Goal: Find specific page/section: Find specific page/section

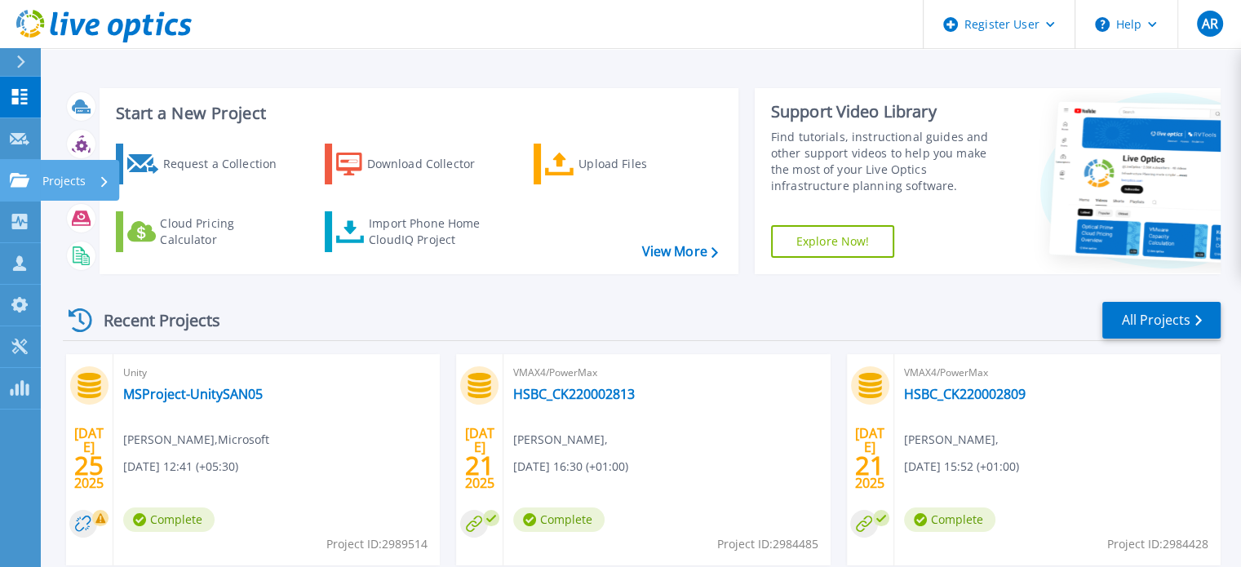
click at [24, 183] on icon at bounding box center [20, 180] width 20 height 14
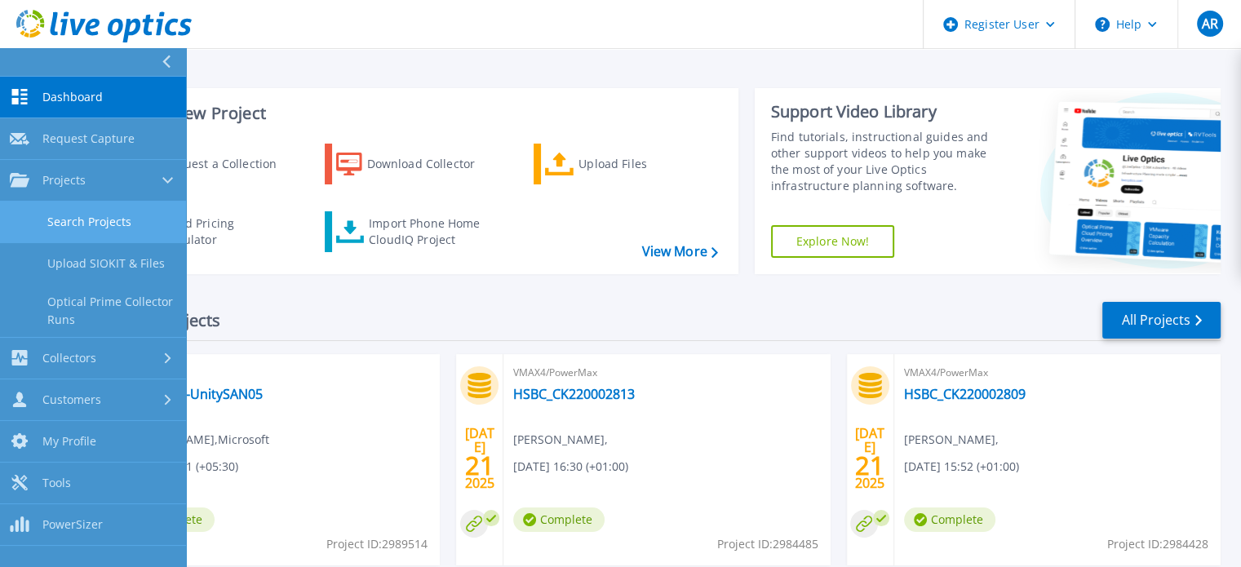
click at [79, 215] on link "Search Projects" at bounding box center [93, 223] width 186 height 42
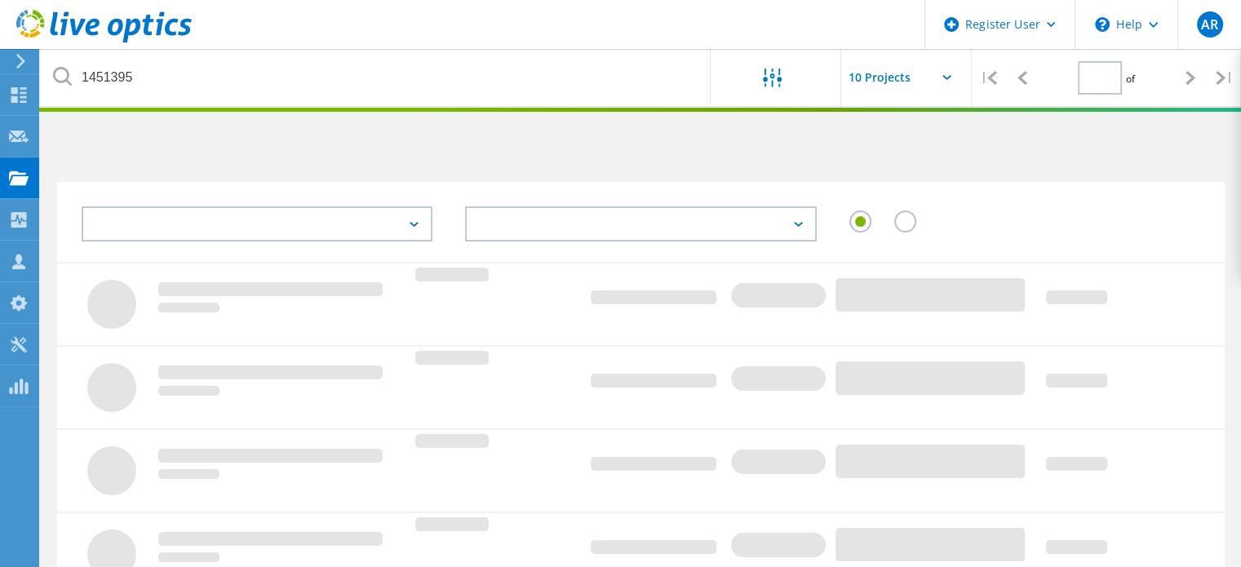
type input "1"
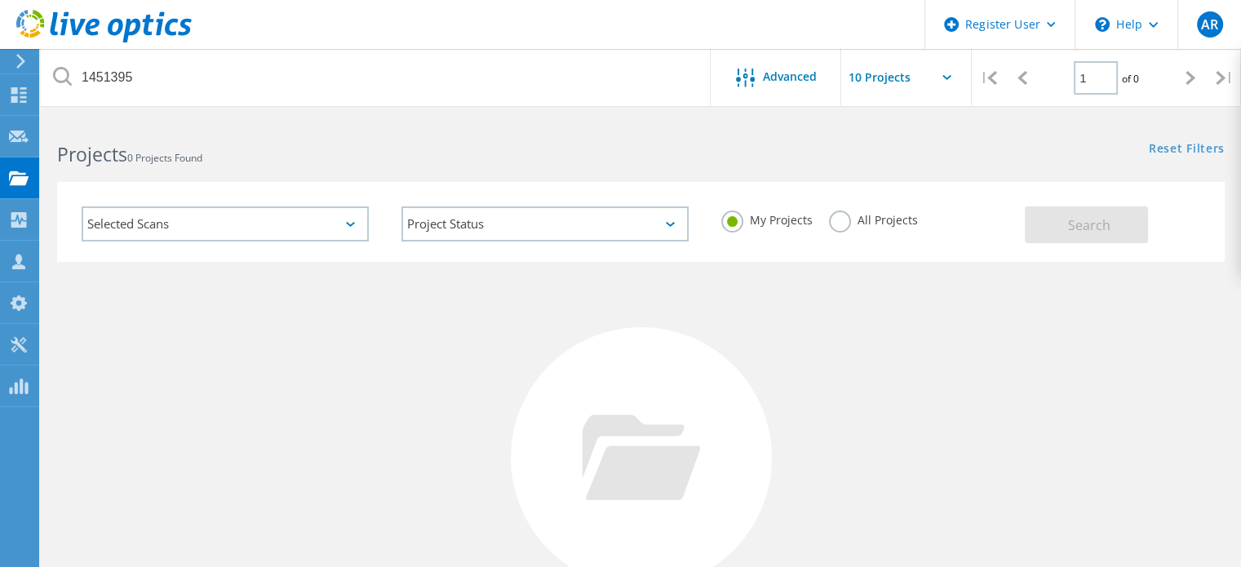
click at [833, 217] on label "All Projects" at bounding box center [873, 218] width 89 height 16
click at [0, 0] on input "All Projects" at bounding box center [0, 0] width 0 height 0
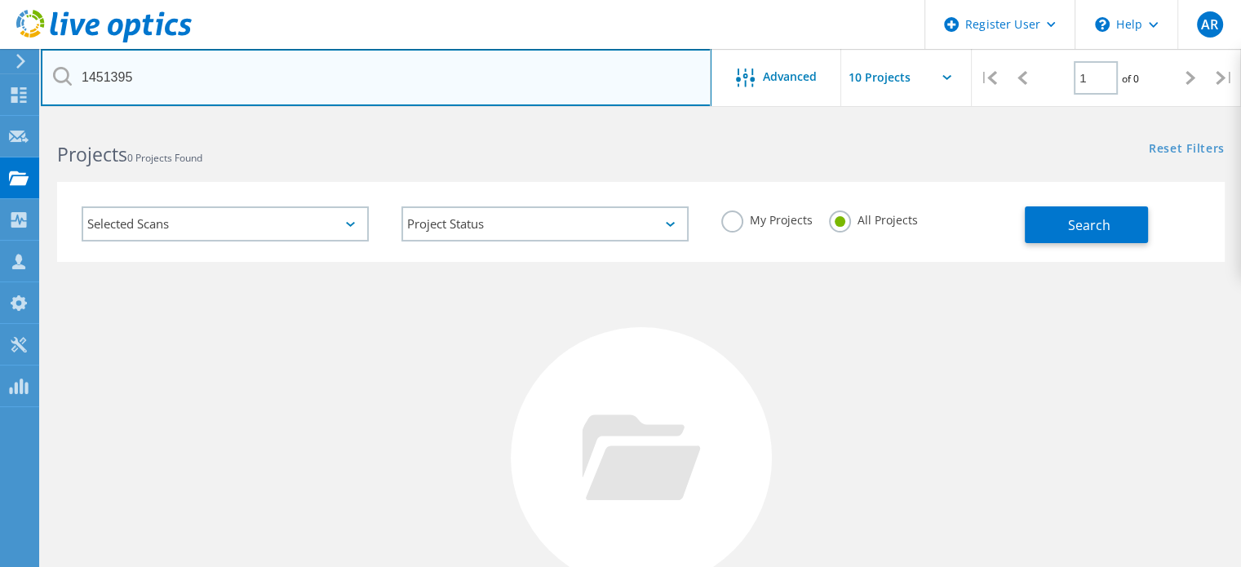
click at [264, 74] on input "1451395" at bounding box center [376, 77] width 671 height 57
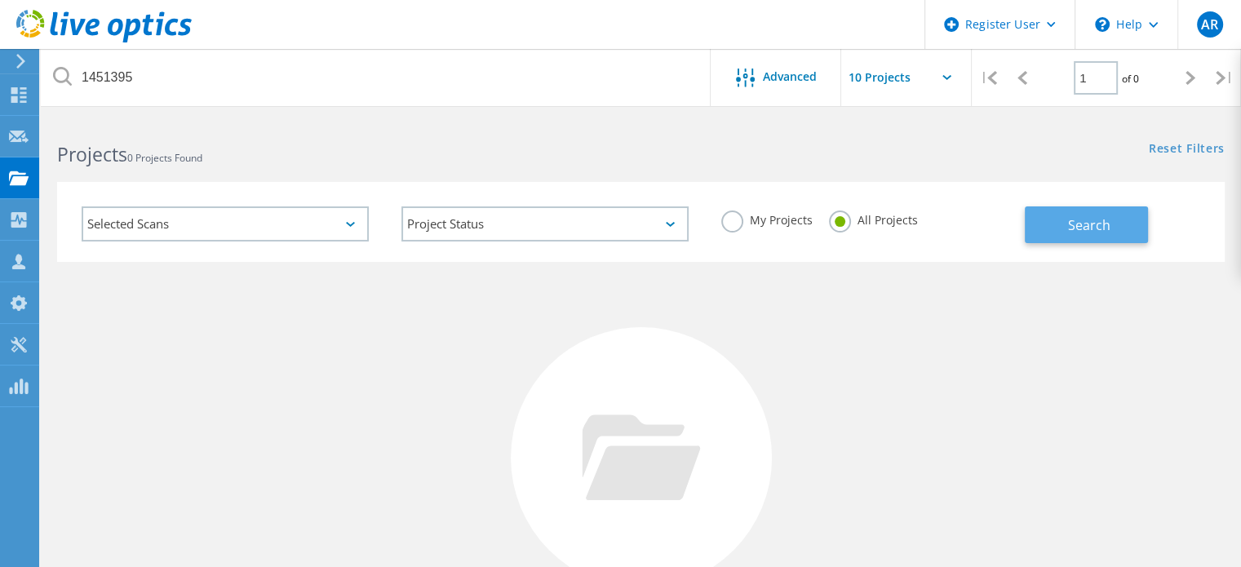
click at [1115, 210] on button "Search" at bounding box center [1086, 224] width 123 height 37
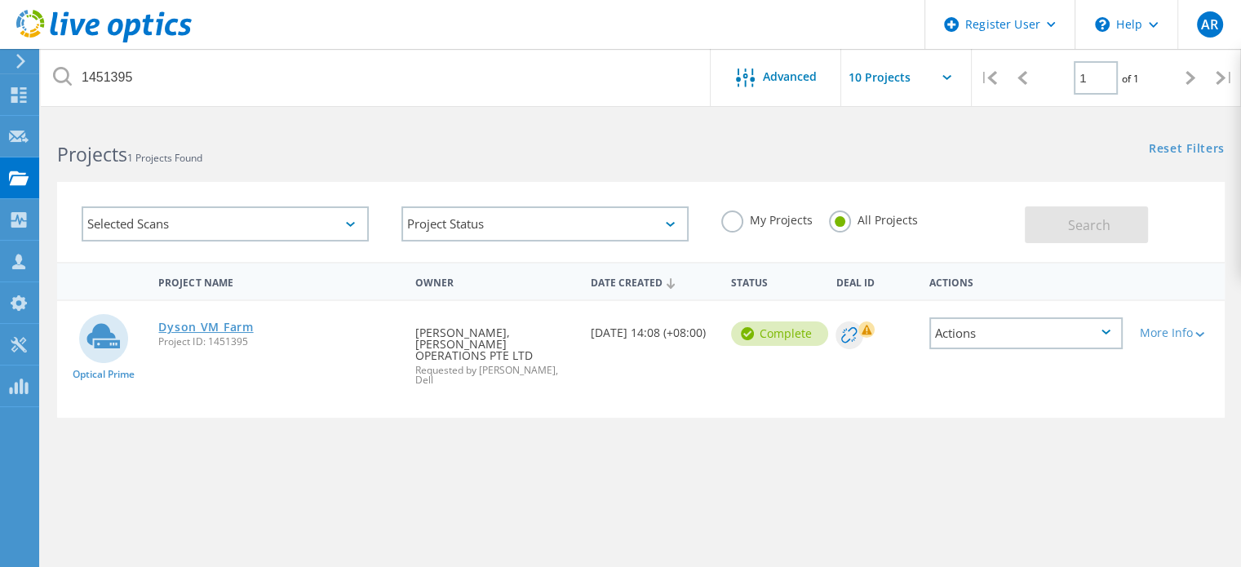
click at [203, 322] on link "Dyson VM Farm" at bounding box center [205, 326] width 95 height 11
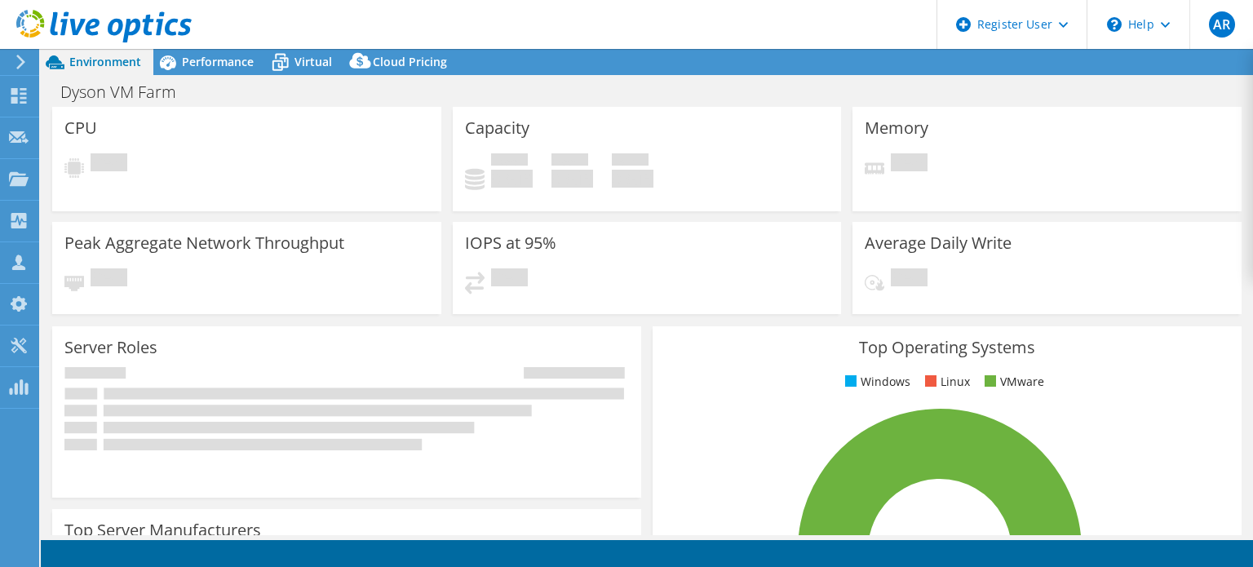
select select "Tokyo"
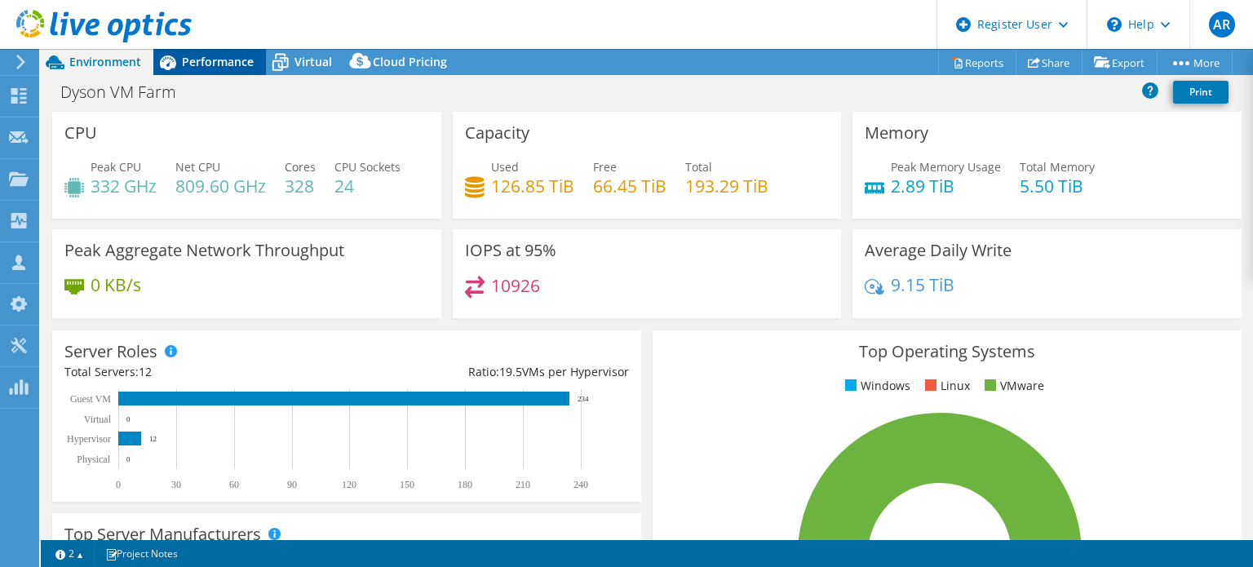
click at [210, 54] on span "Performance" at bounding box center [218, 62] width 72 height 16
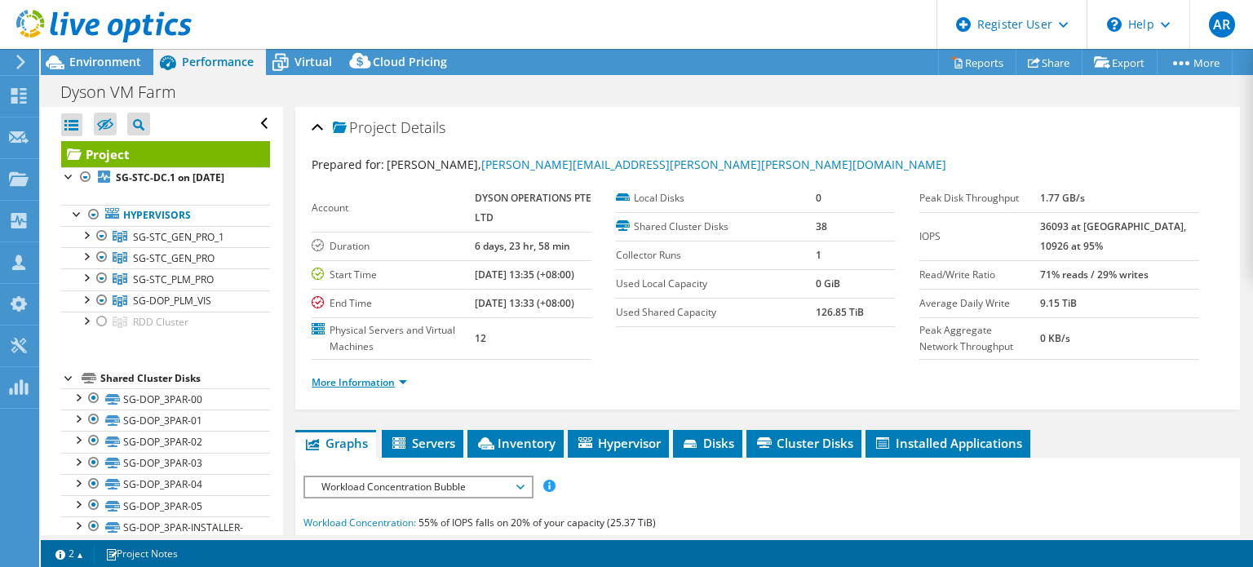
click at [392, 389] on link "More Information" at bounding box center [359, 382] width 95 height 14
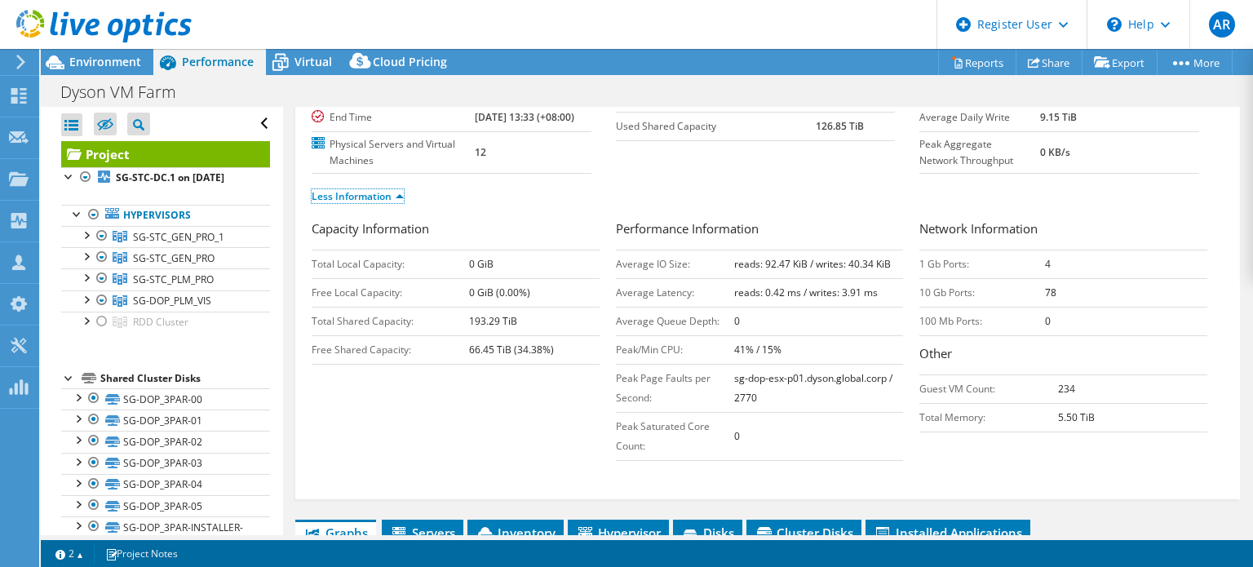
scroll to position [202, 0]
